Goal: Find specific page/section: Find specific page/section

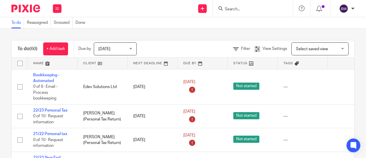
click at [251, 8] on input "Search" at bounding box center [250, 9] width 52 height 5
type input "Z"
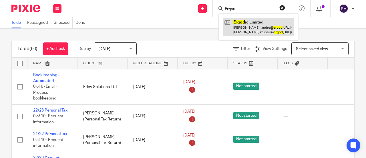
type input "Ergou"
click at [255, 24] on link at bounding box center [258, 27] width 71 height 18
click at [253, 27] on link at bounding box center [258, 27] width 71 height 18
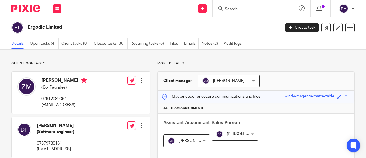
click at [241, 9] on input "Search" at bounding box center [250, 9] width 52 height 5
